Goal: Task Accomplishment & Management: Complete application form

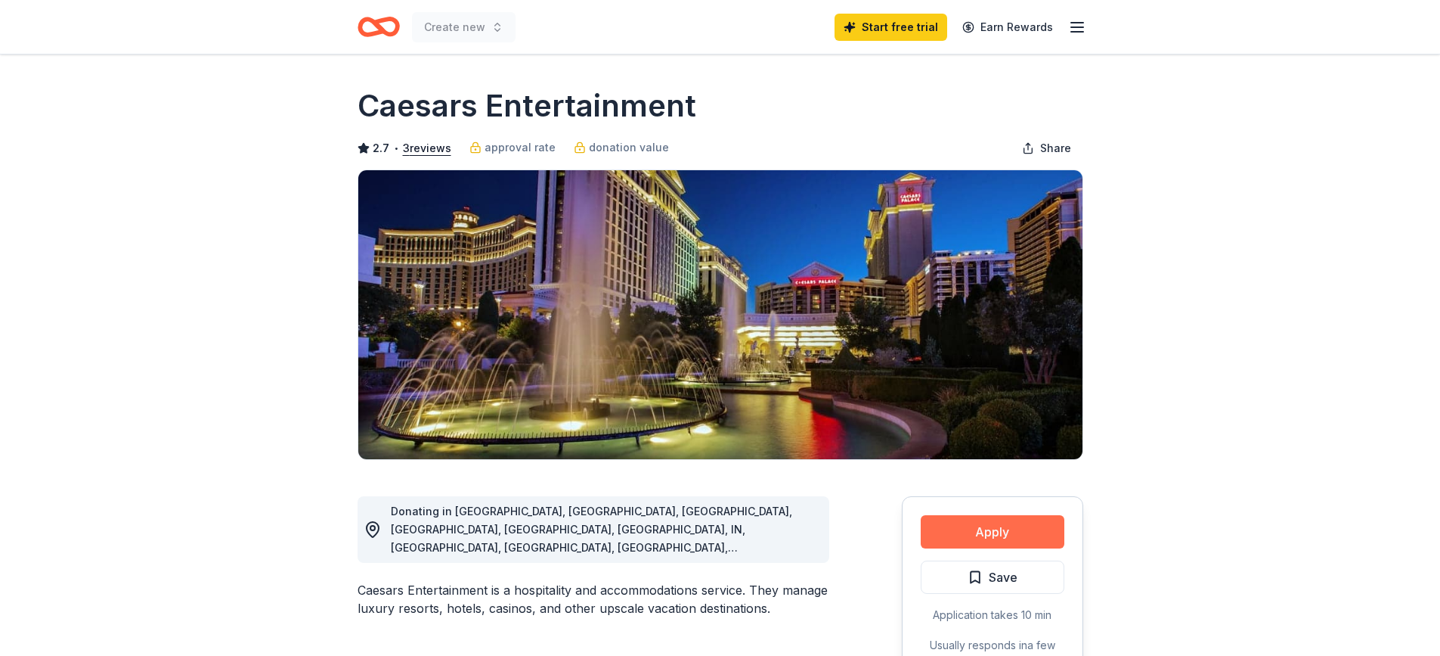
click at [1006, 531] on button "Apply" at bounding box center [993, 531] width 144 height 33
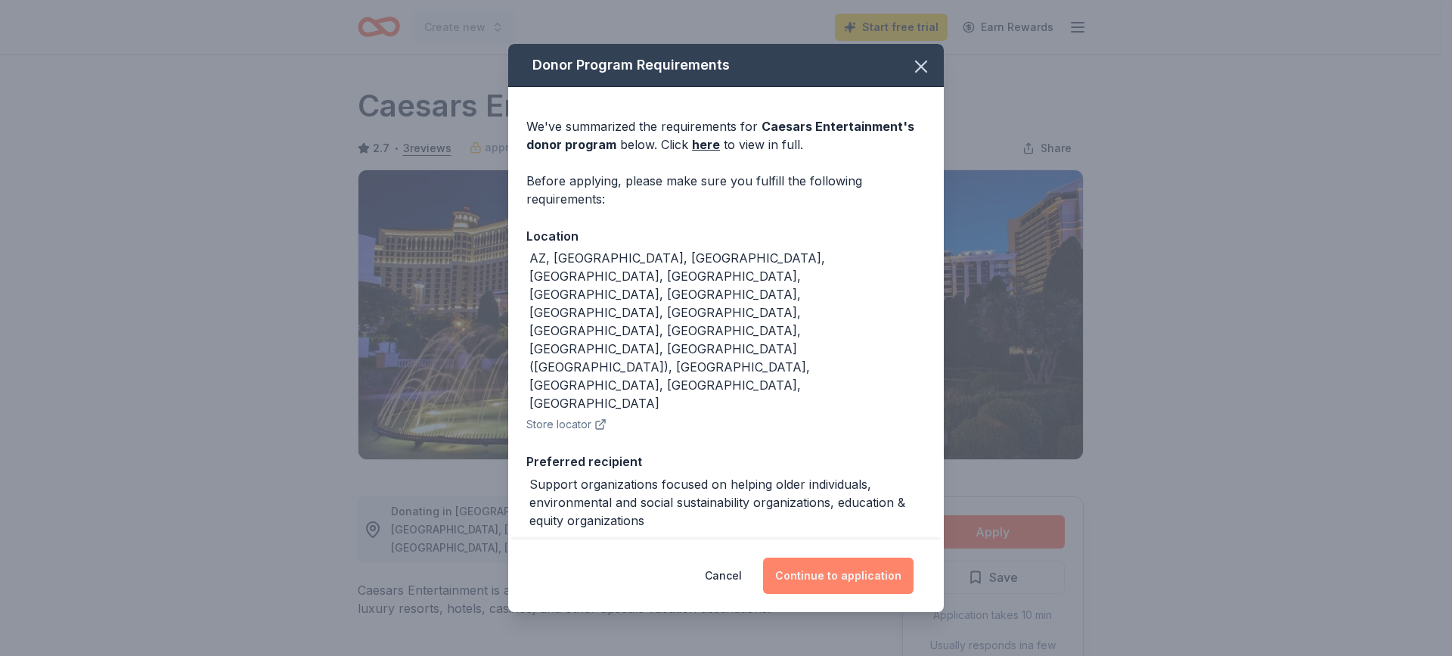
click at [846, 583] on button "Continue to application" at bounding box center [838, 575] width 150 height 36
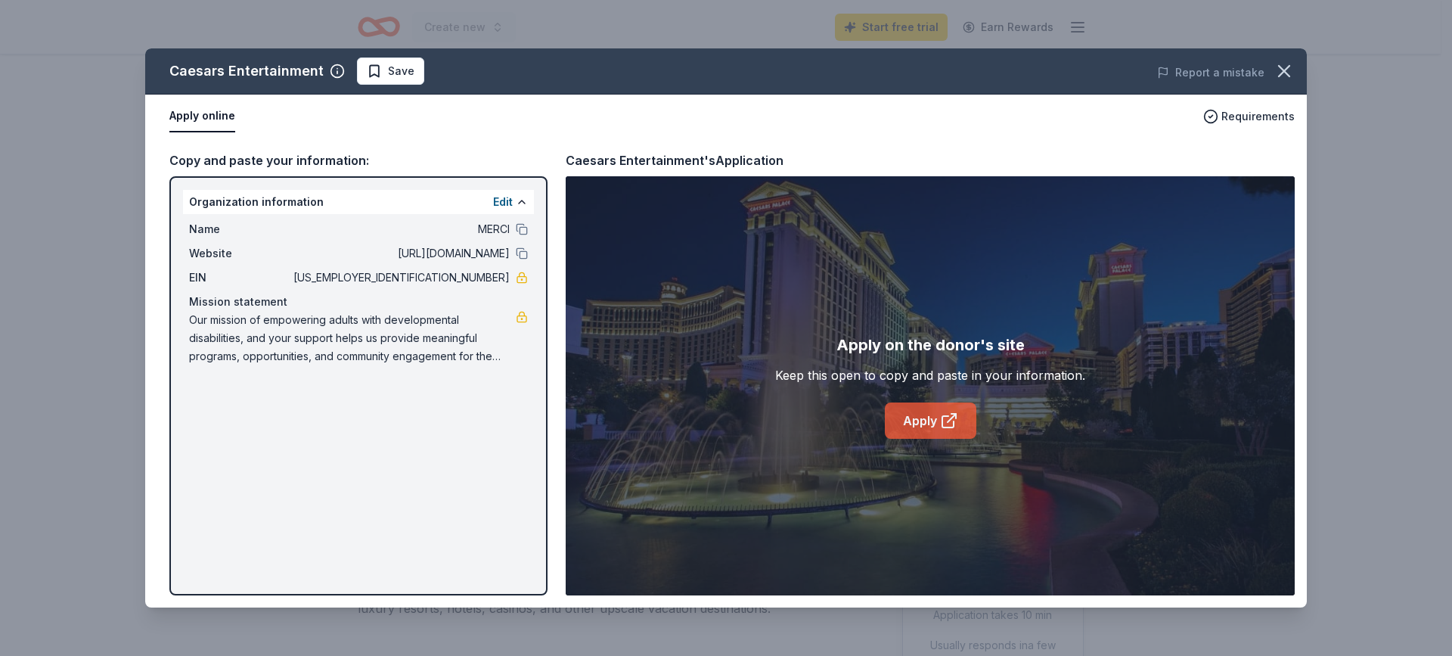
click at [958, 430] on link "Apply" at bounding box center [930, 420] width 91 height 36
click at [1289, 76] on icon "button" at bounding box center [1284, 71] width 11 height 11
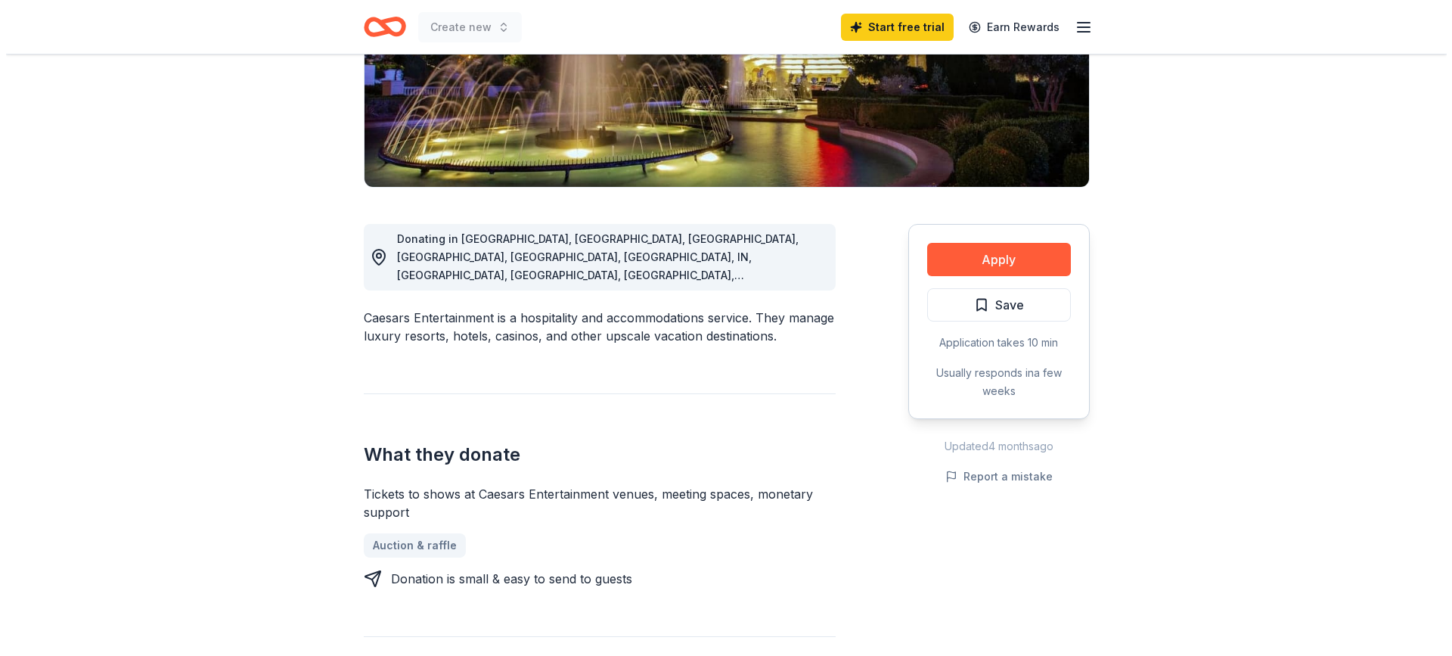
scroll to position [76, 0]
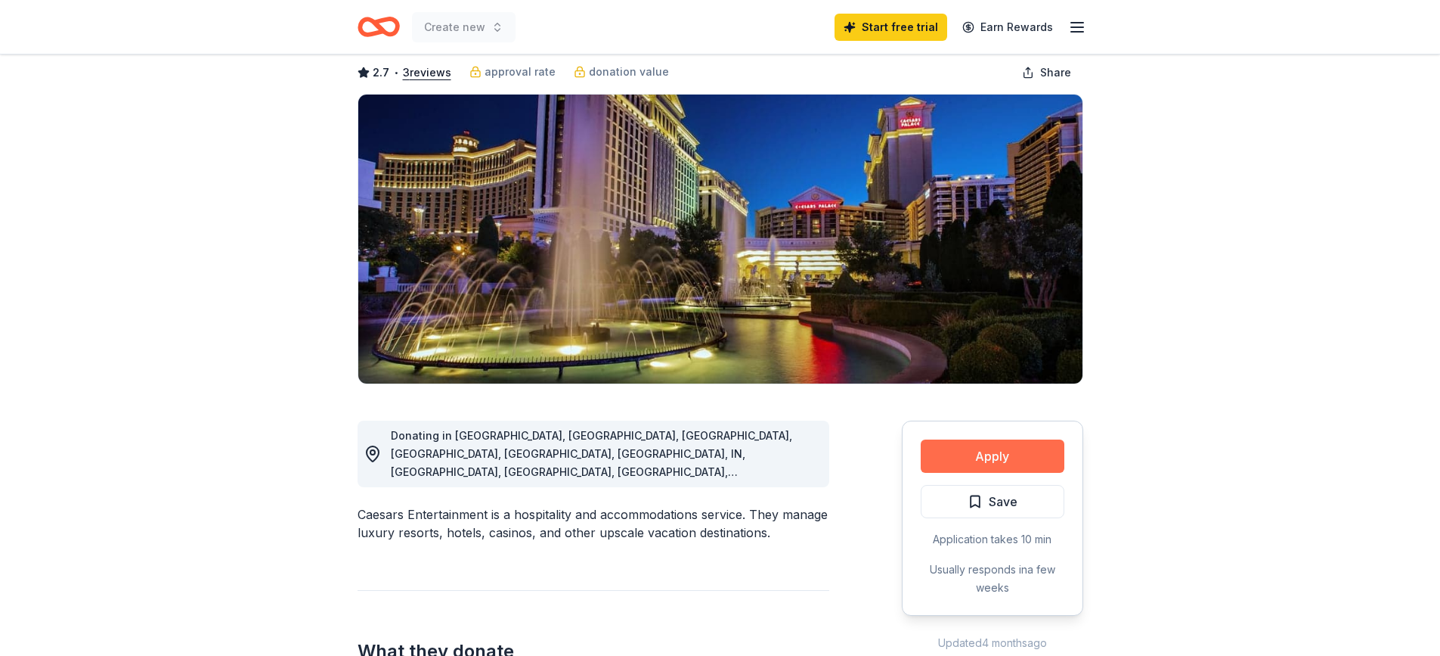
click at [1001, 451] on button "Apply" at bounding box center [993, 455] width 144 height 33
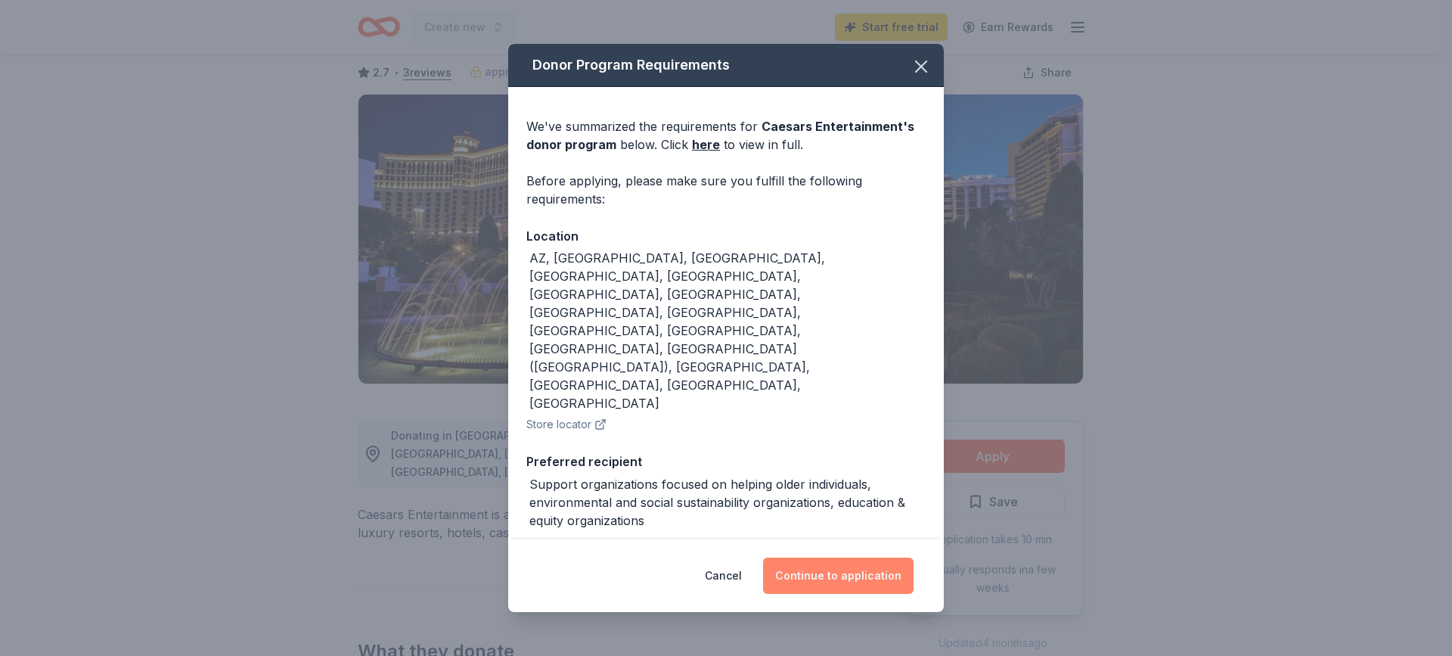
click at [845, 580] on button "Continue to application" at bounding box center [838, 575] width 150 height 36
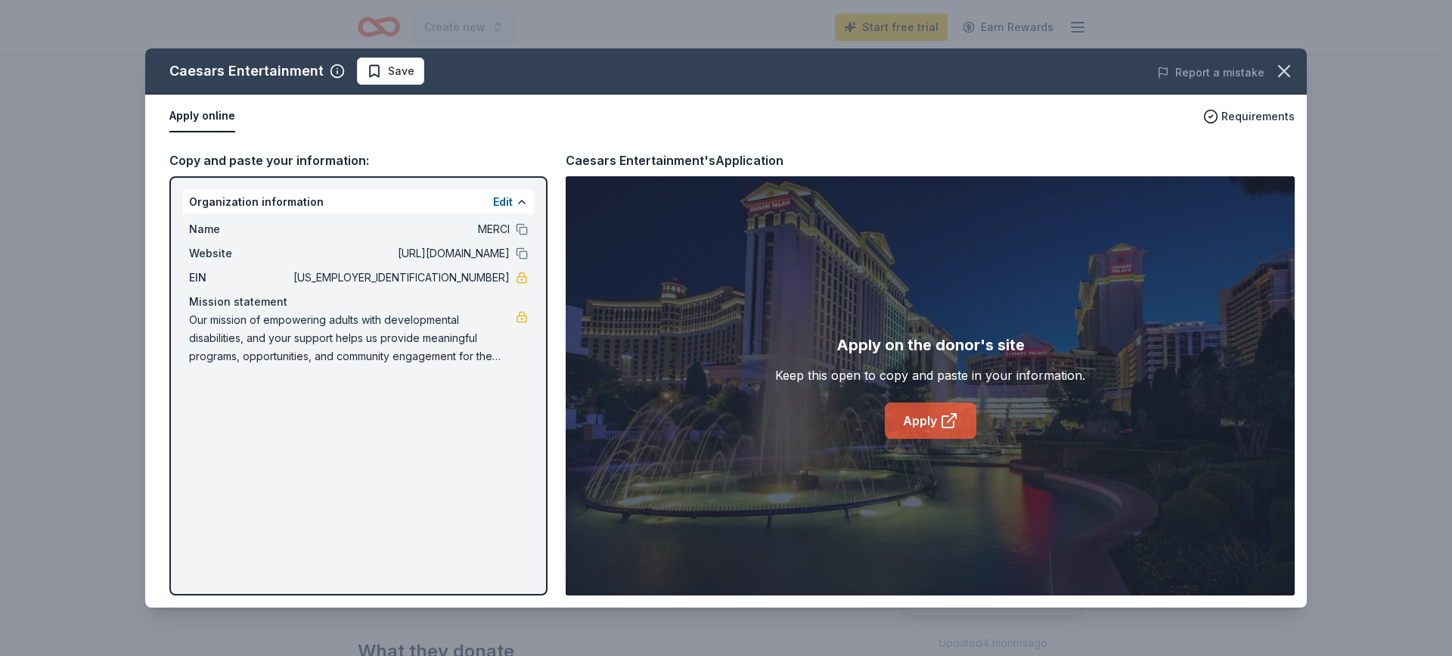
click at [922, 414] on link "Apply" at bounding box center [930, 420] width 91 height 36
